Goal: Find specific page/section: Find specific page/section

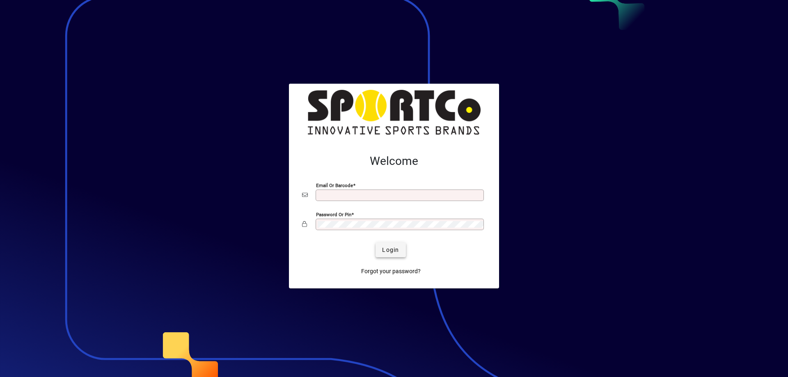
type input "**********"
click at [393, 249] on span "Login" at bounding box center [390, 250] width 17 height 9
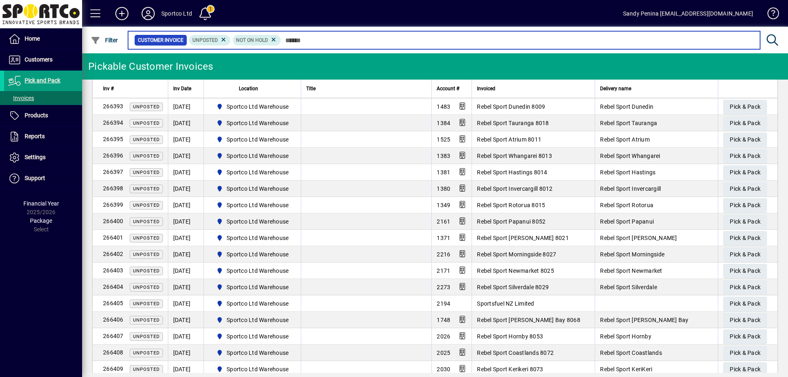
scroll to position [190, 0]
